Goal: Information Seeking & Learning: Learn about a topic

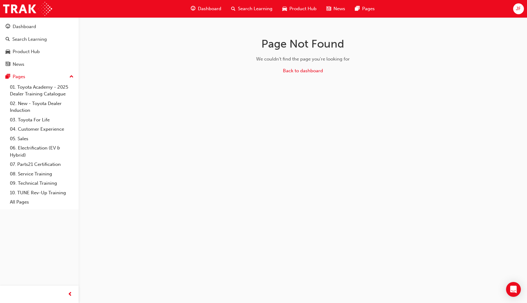
click at [214, 12] on span "Dashboard" at bounding box center [209, 8] width 23 height 7
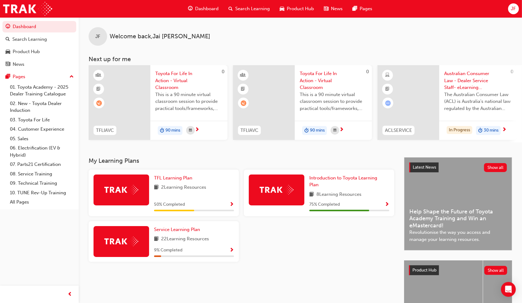
drag, startPoint x: 211, startPoint y: 49, endPoint x: 269, endPoint y: 256, distance: 215.3
click at [269, 256] on div "TFL Learning Plan 2 Learning Resources 50 % Completed Introduction to Toyota Le…" at bounding box center [241, 217] width 310 height 97
click at [230, 6] on span "search-icon" at bounding box center [230, 9] width 4 height 8
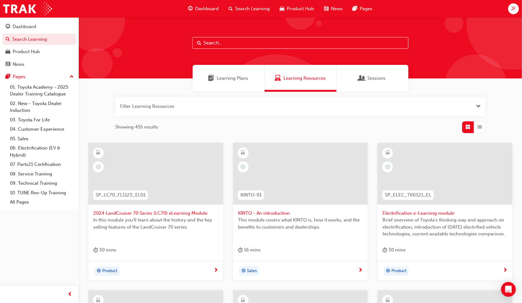
click at [222, 44] on input "text" at bounding box center [300, 43] width 216 height 12
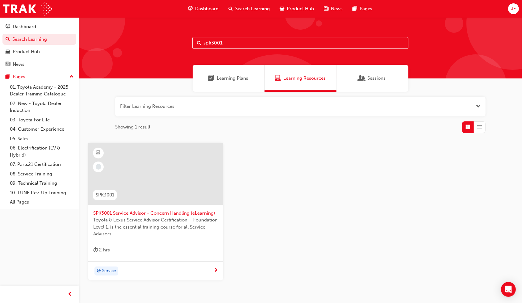
type input "spk3001"
click at [154, 212] on span "SPK3001 Service Advisor - Concern Handling (eLearning)" at bounding box center [155, 212] width 125 height 7
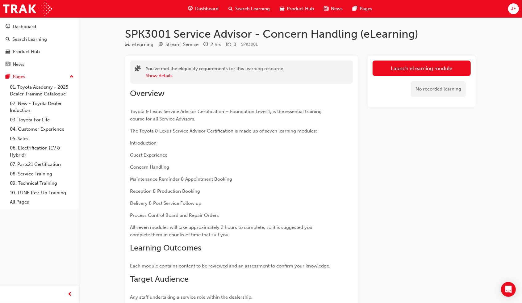
click at [431, 67] on link "Launch eLearning module" at bounding box center [421, 67] width 98 height 15
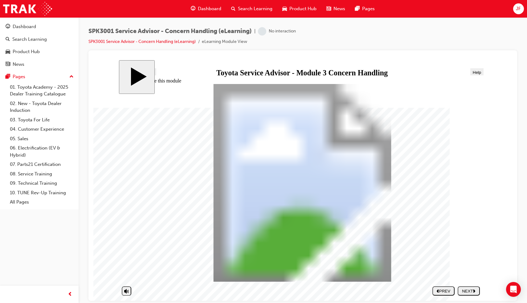
click at [466, 287] on button "NEXT" at bounding box center [469, 290] width 22 height 9
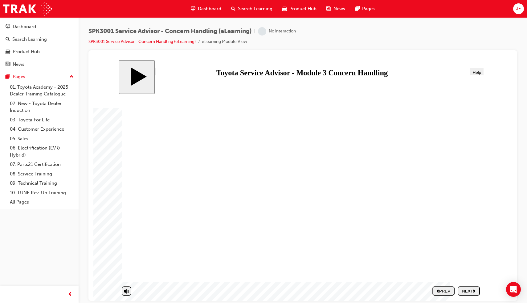
click at [464, 287] on button "NEXT" at bounding box center [469, 290] width 22 height 9
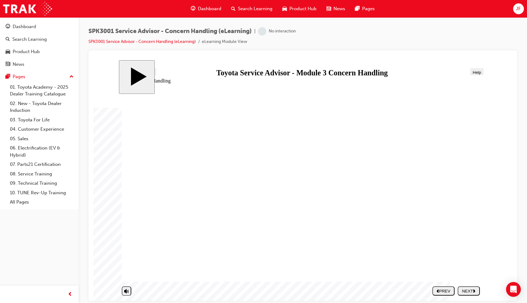
click at [471, 290] on div "NEXT" at bounding box center [468, 290] width 17 height 5
drag, startPoint x: 334, startPoint y: 143, endPoint x: 412, endPoint y: 183, distance: 87.9
drag, startPoint x: 325, startPoint y: 185, endPoint x: 407, endPoint y: 236, distance: 96.3
drag, startPoint x: 346, startPoint y: 232, endPoint x: 454, endPoint y: 145, distance: 139.1
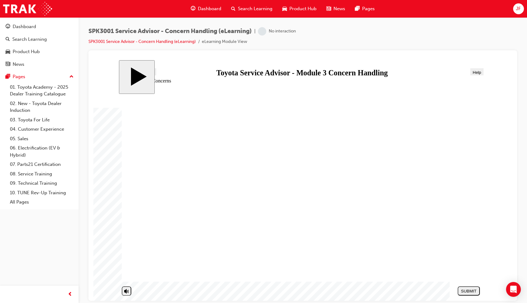
click at [464, 288] on div "NEXT" at bounding box center [468, 290] width 17 height 5
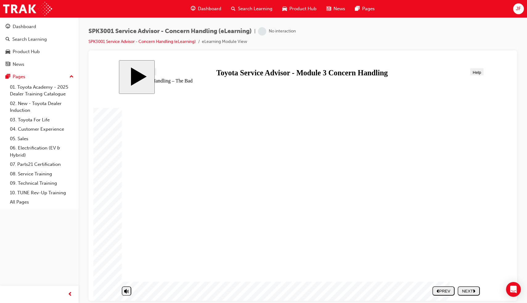
click at [478, 287] on button "NEXT" at bounding box center [469, 290] width 22 height 9
click at [473, 289] on div "NEXT" at bounding box center [468, 290] width 17 height 5
click at [478, 291] on div "NEXT" at bounding box center [468, 290] width 17 height 5
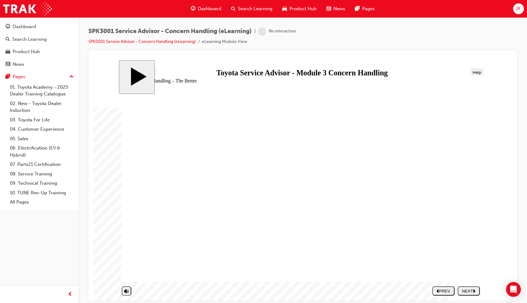
click at [467, 288] on div "NEXT" at bounding box center [468, 290] width 17 height 5
click at [466, 288] on div "NEXT" at bounding box center [468, 290] width 17 height 5
drag, startPoint x: 199, startPoint y: 223, endPoint x: 374, endPoint y: 142, distance: 192.5
drag, startPoint x: 229, startPoint y: 207, endPoint x: 411, endPoint y: 159, distance: 187.6
drag, startPoint x: 215, startPoint y: 252, endPoint x: 401, endPoint y: 162, distance: 207.2
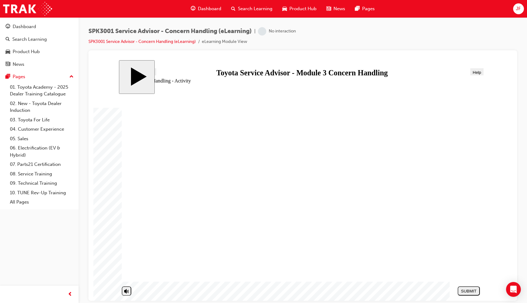
drag, startPoint x: 200, startPoint y: 212, endPoint x: 383, endPoint y: 181, distance: 185.0
drag, startPoint x: 208, startPoint y: 235, endPoint x: 398, endPoint y: 193, distance: 194.5
drag, startPoint x: 239, startPoint y: 191, endPoint x: 428, endPoint y: 211, distance: 189.8
drag, startPoint x: 226, startPoint y: 195, endPoint x: 409, endPoint y: 216, distance: 183.8
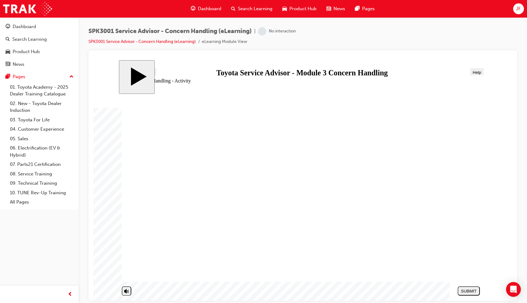
drag, startPoint x: 200, startPoint y: 191, endPoint x: 388, endPoint y: 229, distance: 191.9
drag, startPoint x: 233, startPoint y: 179, endPoint x: 410, endPoint y: 241, distance: 187.2
drag, startPoint x: 203, startPoint y: 262, endPoint x: 386, endPoint y: 216, distance: 188.4
click at [469, 291] on div "SUBMIT" at bounding box center [468, 290] width 17 height 5
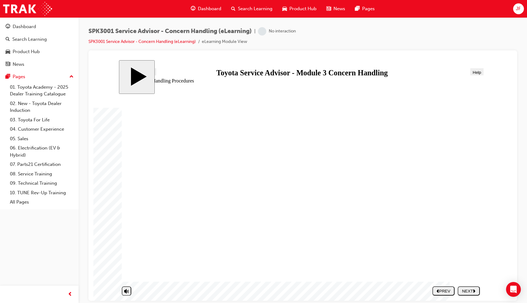
click at [468, 288] on div "NEXT" at bounding box center [468, 290] width 17 height 5
drag, startPoint x: 216, startPoint y: 225, endPoint x: 200, endPoint y: 232, distance: 16.6
radio input "false"
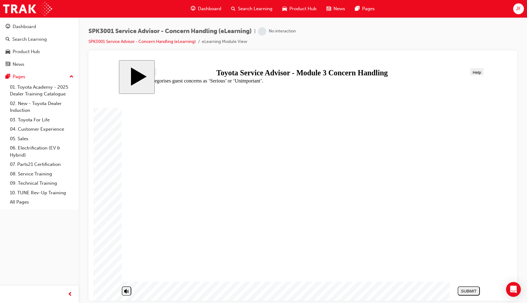
radio input "true"
click at [472, 291] on div "SUBMIT" at bounding box center [468, 290] width 17 height 5
radio input "true"
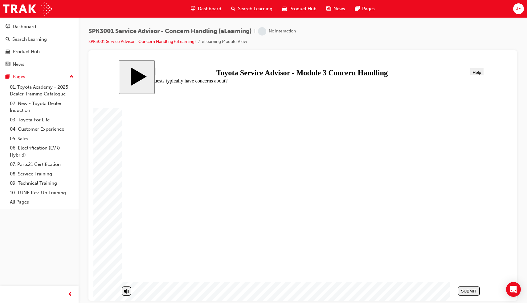
click at [472, 292] on div "SUBMIT" at bounding box center [468, 290] width 17 height 5
radio input "true"
click at [474, 291] on div "SUBMIT" at bounding box center [468, 290] width 17 height 5
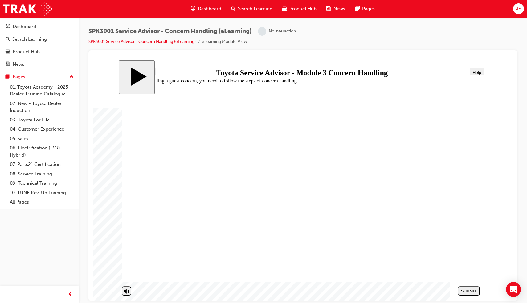
click at [472, 289] on div "PREV" at bounding box center [468, 290] width 17 height 5
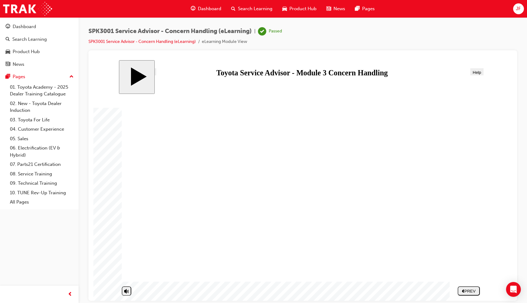
click at [207, 11] on span "Dashboard" at bounding box center [209, 8] width 23 height 7
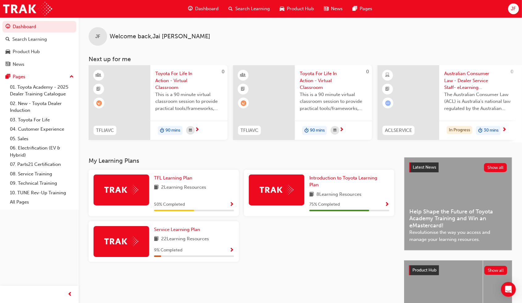
click at [241, 9] on span "Search Learning" at bounding box center [252, 8] width 35 height 7
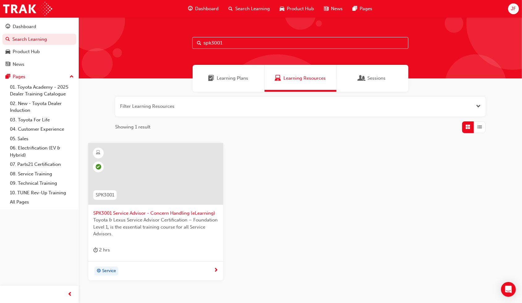
click at [240, 39] on input "spk3001" at bounding box center [300, 43] width 216 height 12
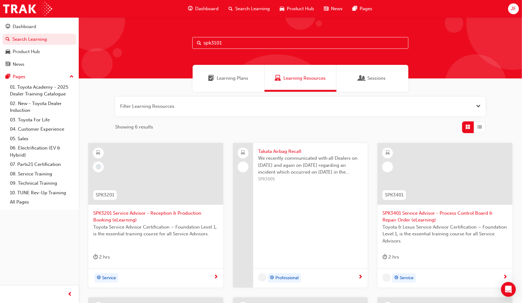
type input "spk3101"
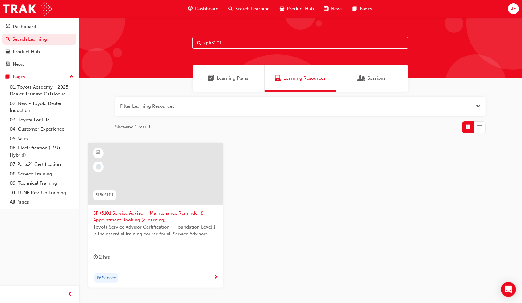
click at [133, 280] on div "Service" at bounding box center [153, 277] width 120 height 9
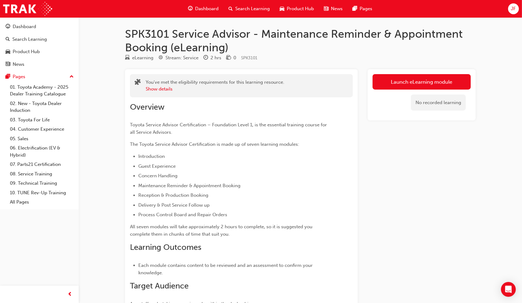
click at [393, 80] on link "Launch eLearning module" at bounding box center [421, 81] width 98 height 15
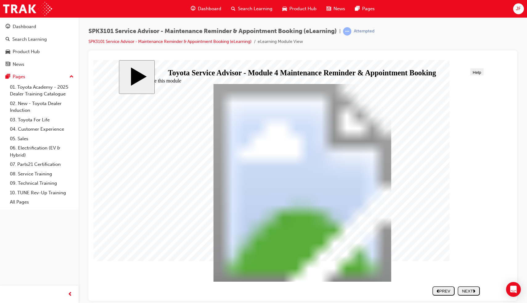
click at [466, 287] on button "NEXT" at bounding box center [469, 290] width 22 height 9
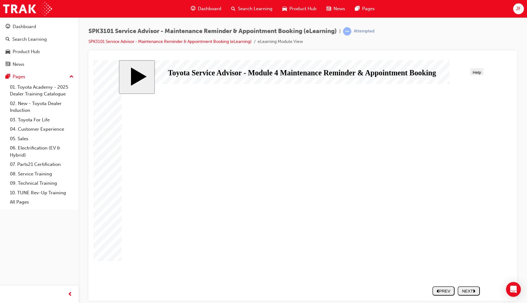
click at [465, 287] on button "NEXT" at bounding box center [469, 290] width 22 height 9
click at [463, 287] on button "NEXT" at bounding box center [469, 290] width 22 height 9
click at [468, 286] on button "NEXT" at bounding box center [469, 290] width 22 height 9
click at [471, 290] on div "NEXT" at bounding box center [468, 290] width 17 height 5
click at [475, 288] on button "NEXT" at bounding box center [469, 290] width 22 height 9
